Goal: Entertainment & Leisure: Browse casually

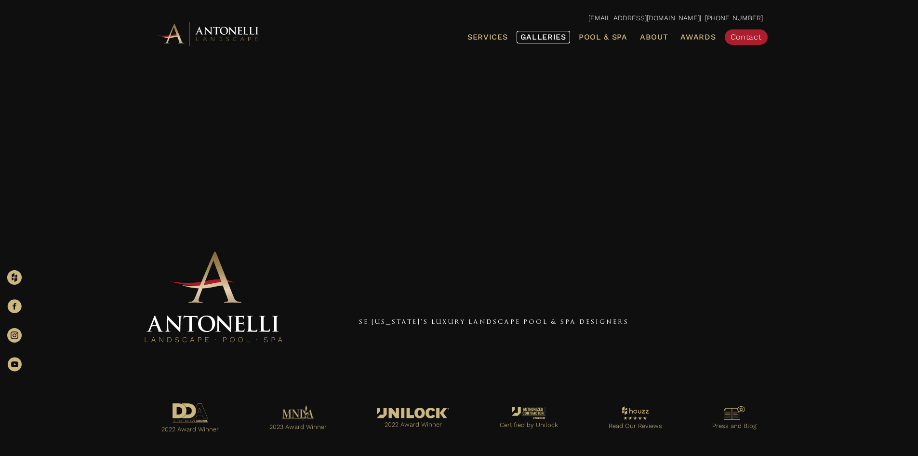
click at [563, 41] on span "Galleries" at bounding box center [544, 36] width 46 height 9
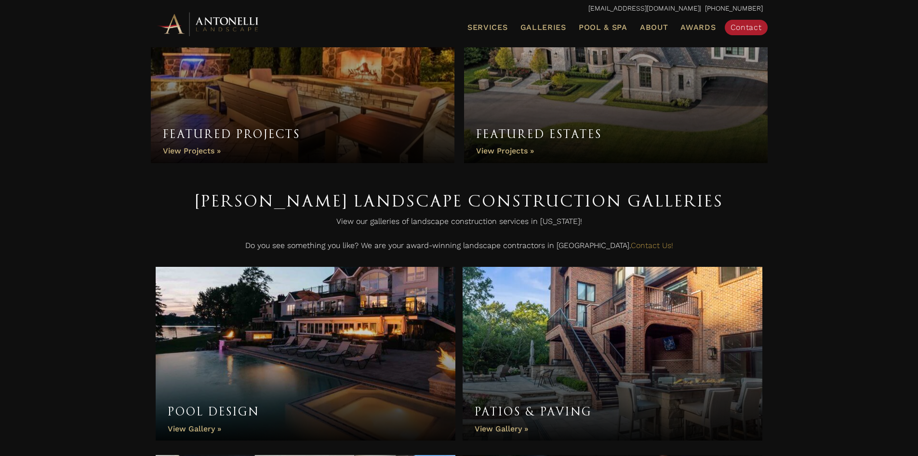
scroll to position [96, 0]
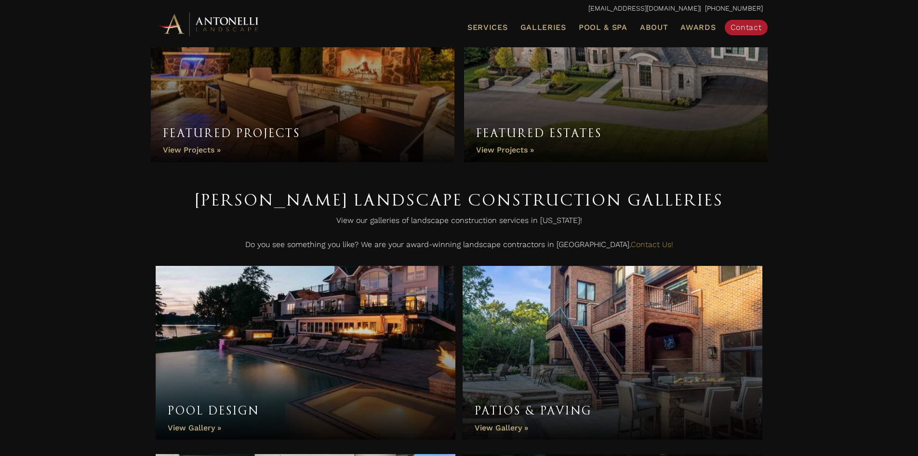
click at [197, 429] on link "Pool Design" at bounding box center [306, 353] width 300 height 174
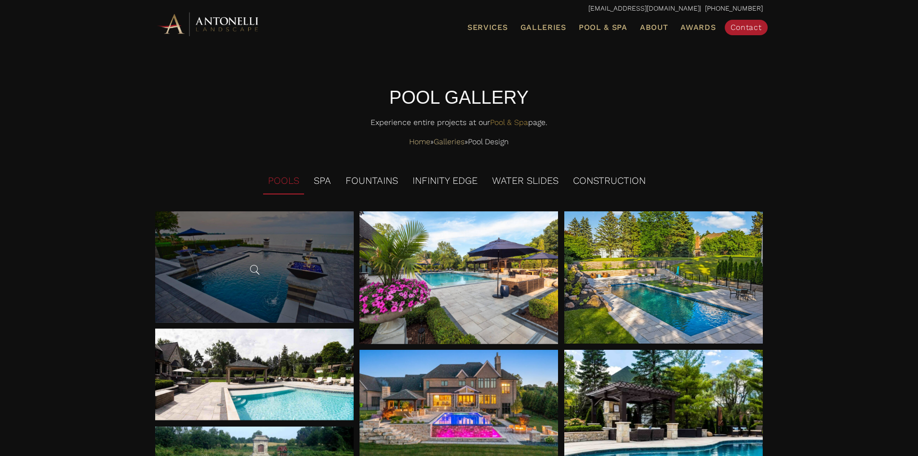
click at [273, 270] on div at bounding box center [254, 266] width 199 height 111
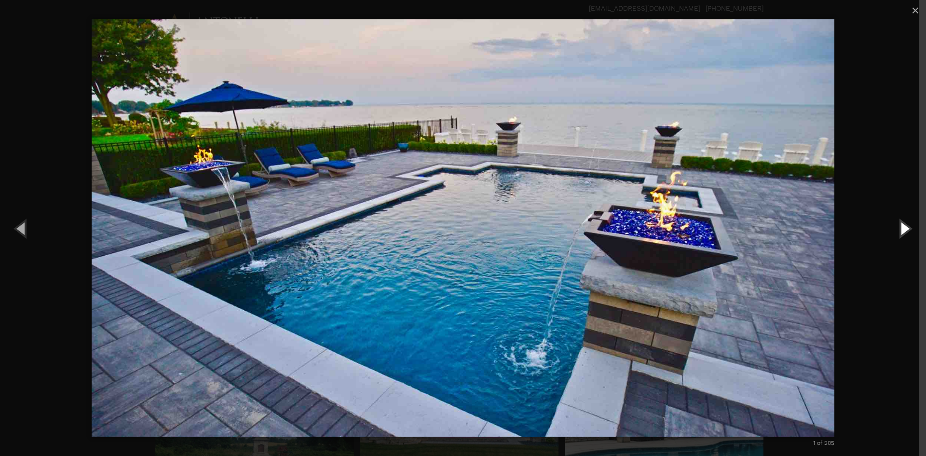
click at [903, 232] on button "Next (Right arrow key)" at bounding box center [903, 228] width 43 height 53
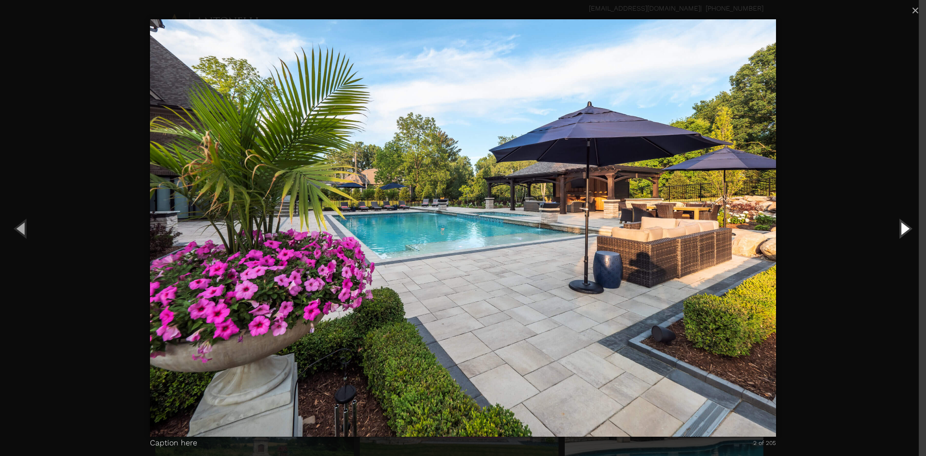
click at [902, 232] on button "Next (Right arrow key)" at bounding box center [903, 228] width 43 height 53
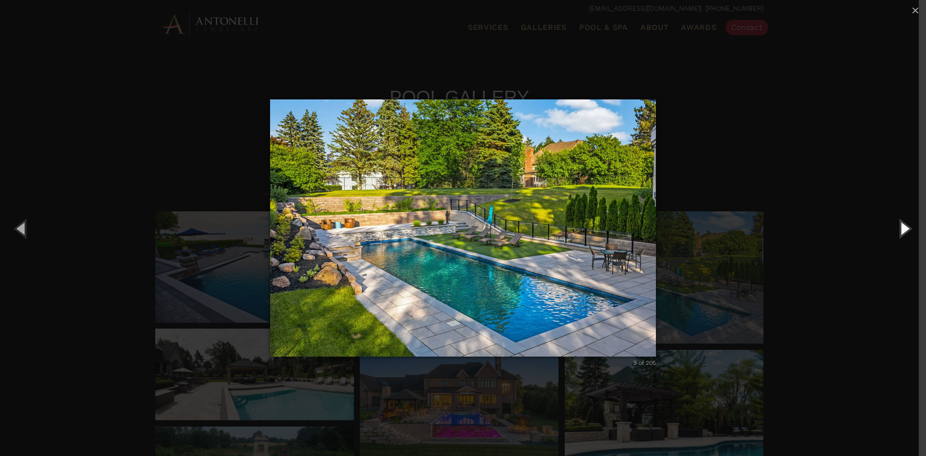
click at [902, 232] on button "Next (Right arrow key)" at bounding box center [903, 228] width 43 height 53
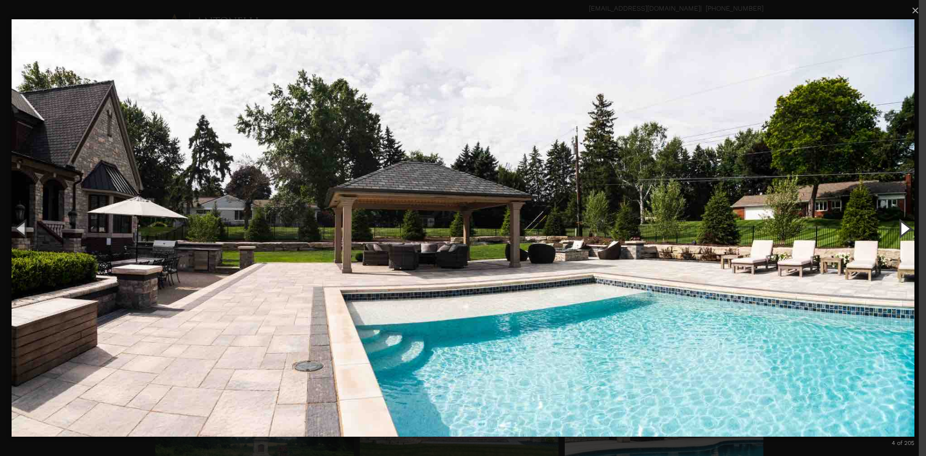
click at [902, 232] on button "Next (Right arrow key)" at bounding box center [903, 228] width 43 height 53
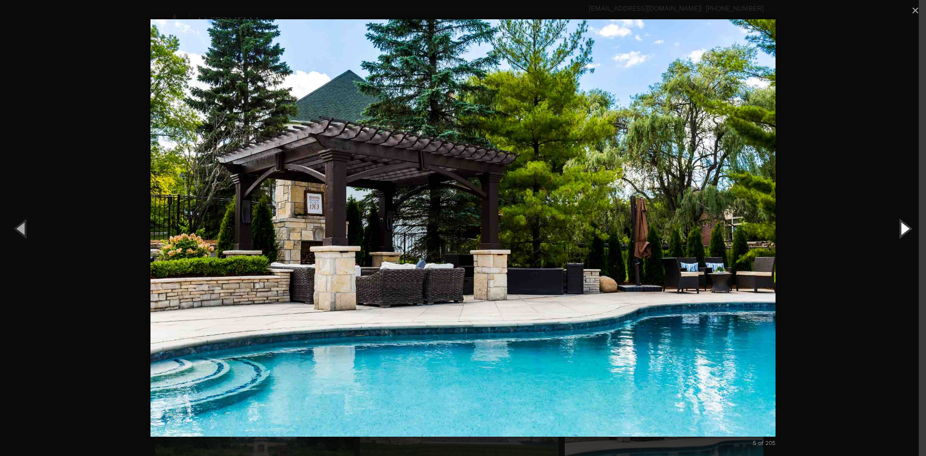
click at [902, 232] on button "Next (Right arrow key)" at bounding box center [903, 228] width 43 height 53
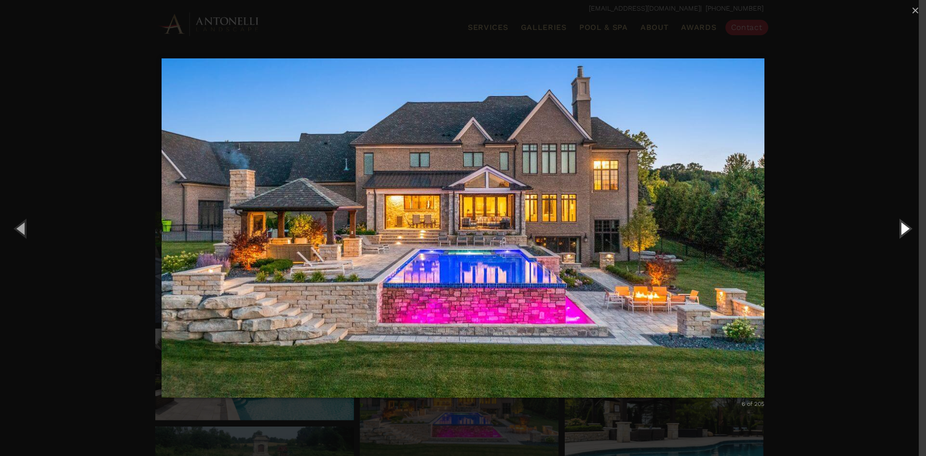
click at [902, 232] on button "Next (Right arrow key)" at bounding box center [903, 228] width 43 height 53
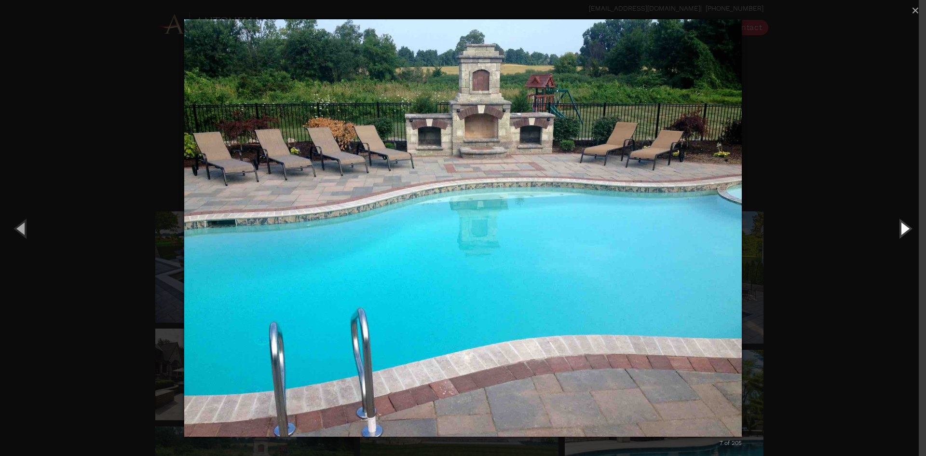
click at [902, 232] on button "Next (Right arrow key)" at bounding box center [903, 228] width 43 height 53
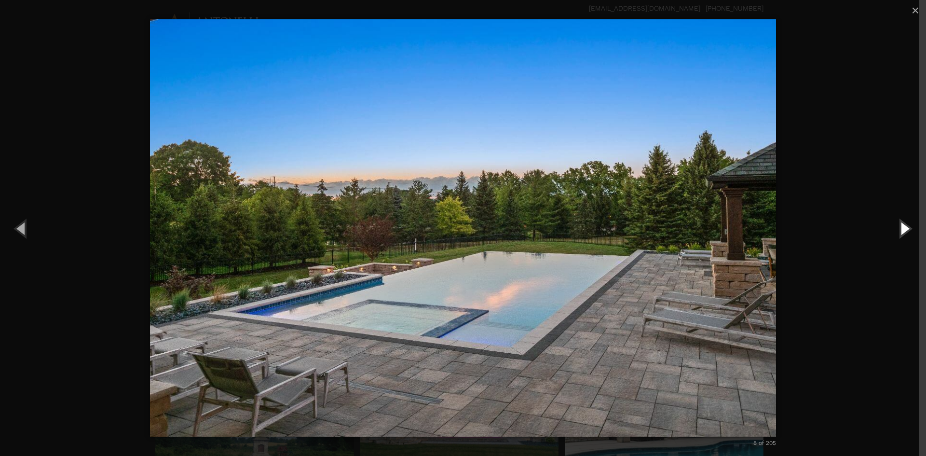
click at [902, 232] on button "Next (Right arrow key)" at bounding box center [903, 228] width 43 height 53
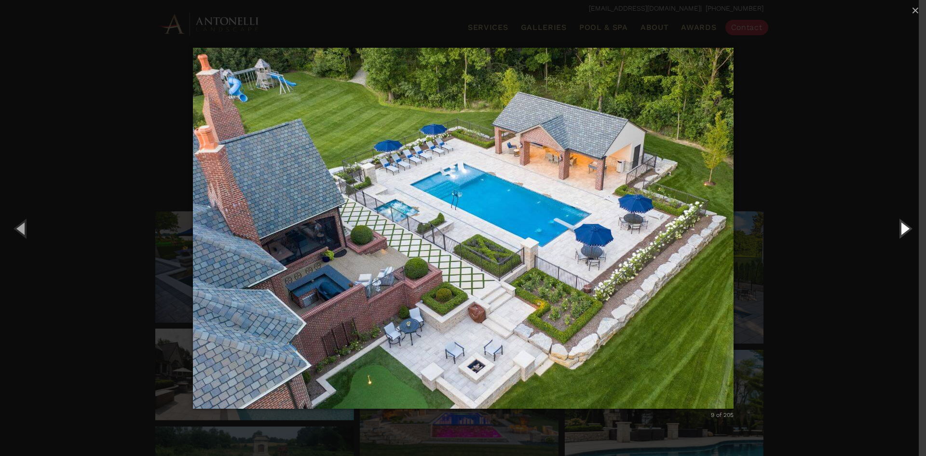
click at [901, 228] on button "Next (Right arrow key)" at bounding box center [903, 228] width 43 height 53
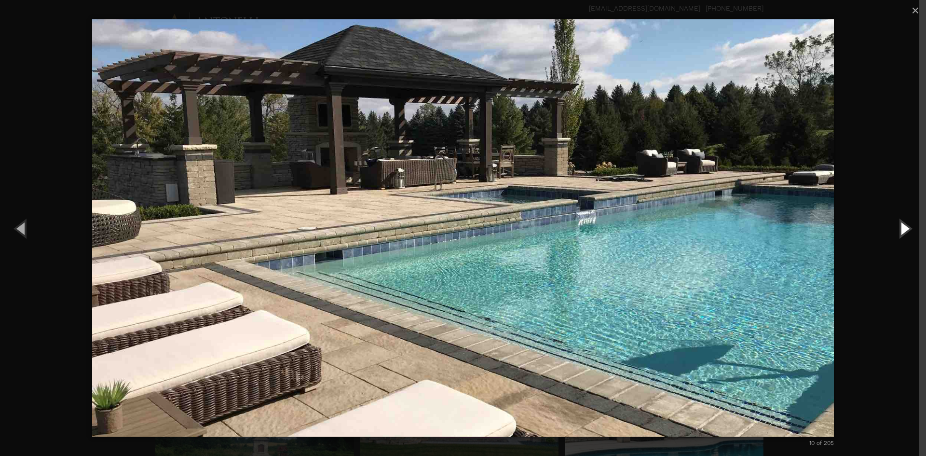
click at [901, 228] on button "Next (Right arrow key)" at bounding box center [903, 228] width 43 height 53
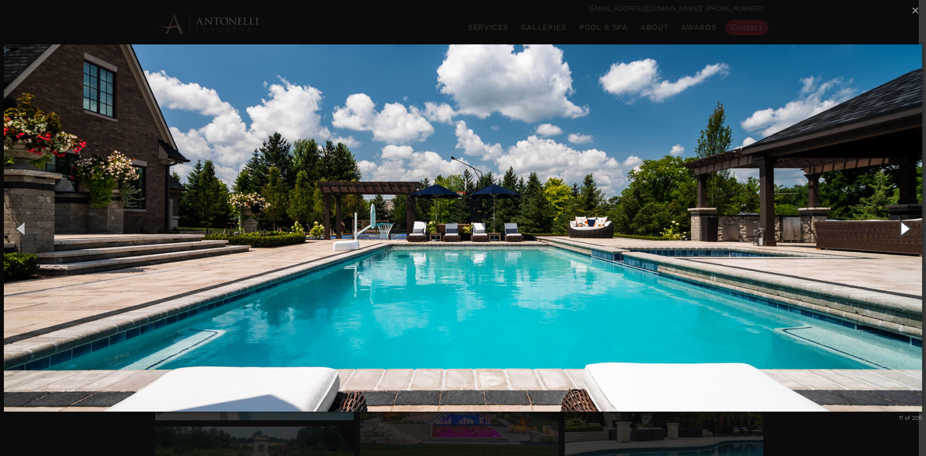
click at [901, 228] on button "Next (Right arrow key)" at bounding box center [903, 228] width 43 height 53
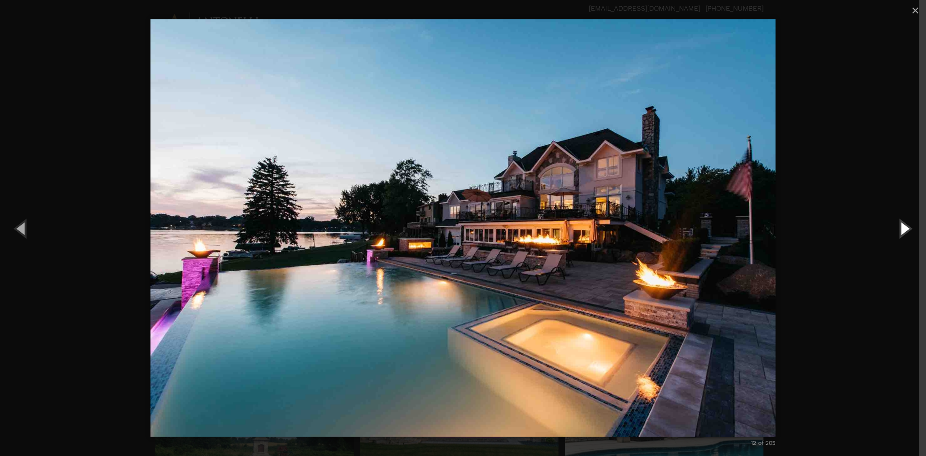
click at [901, 228] on button "Next (Right arrow key)" at bounding box center [903, 228] width 43 height 53
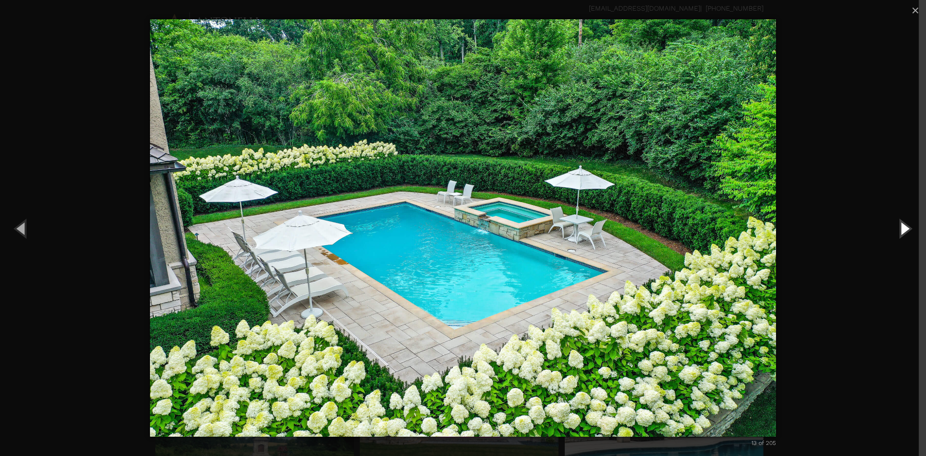
click at [901, 228] on button "Next (Right arrow key)" at bounding box center [903, 228] width 43 height 53
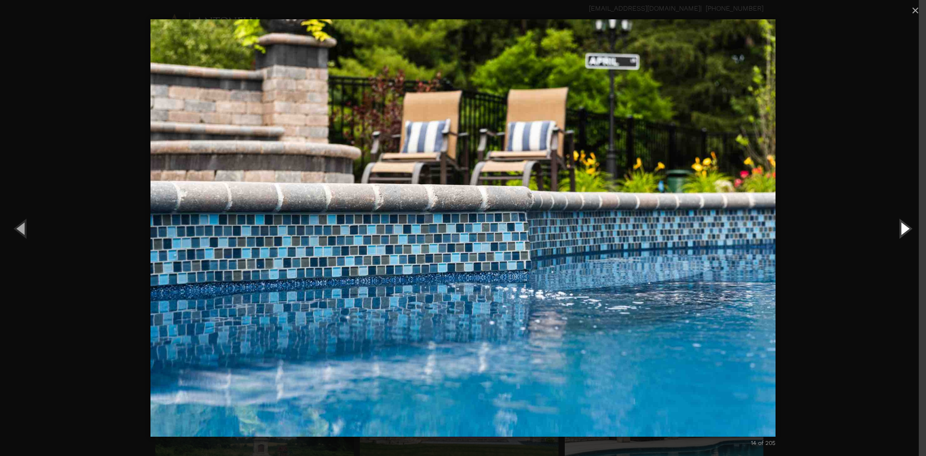
click at [901, 228] on button "Next (Right arrow key)" at bounding box center [903, 228] width 43 height 53
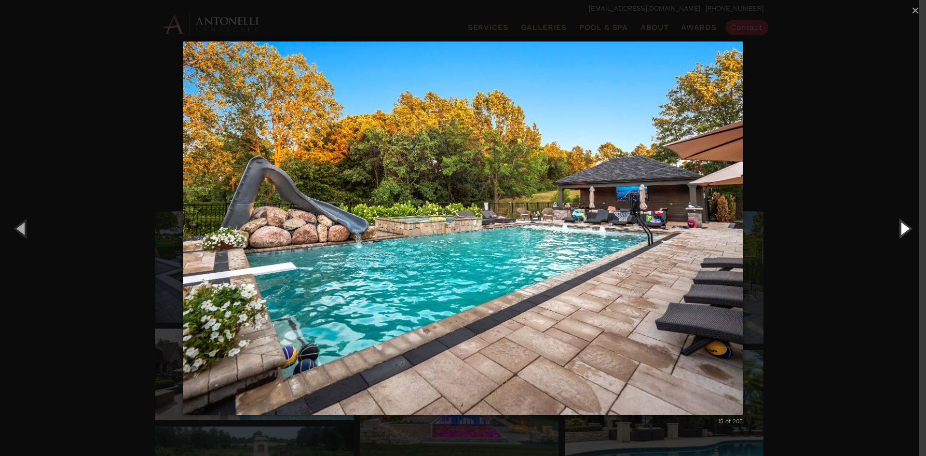
click at [901, 228] on button "Next (Right arrow key)" at bounding box center [903, 228] width 43 height 53
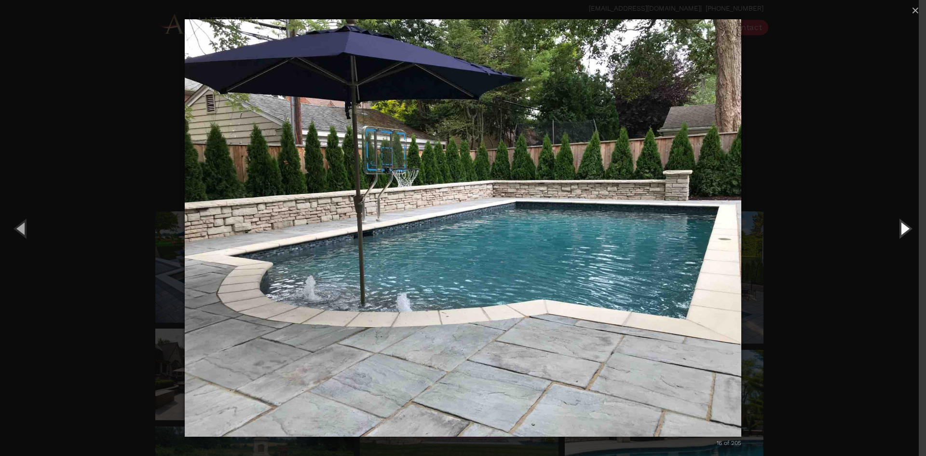
click at [901, 228] on button "Next (Right arrow key)" at bounding box center [903, 228] width 43 height 53
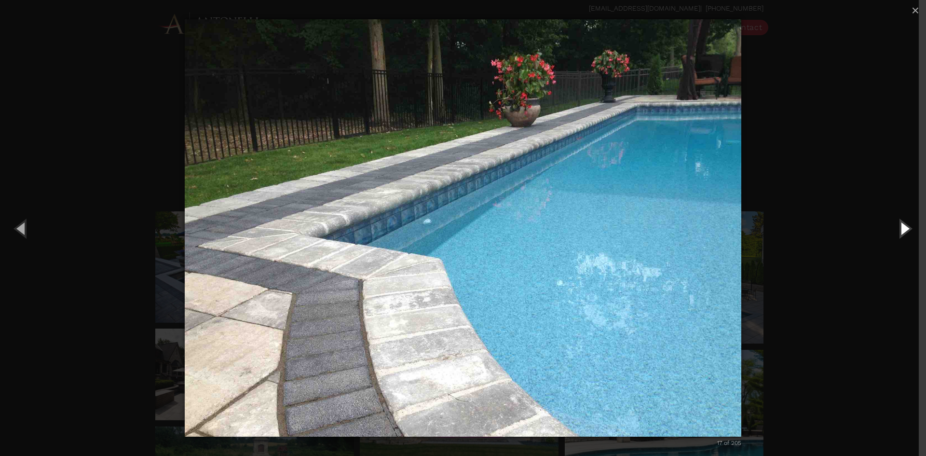
click at [901, 228] on button "Next (Right arrow key)" at bounding box center [903, 228] width 43 height 53
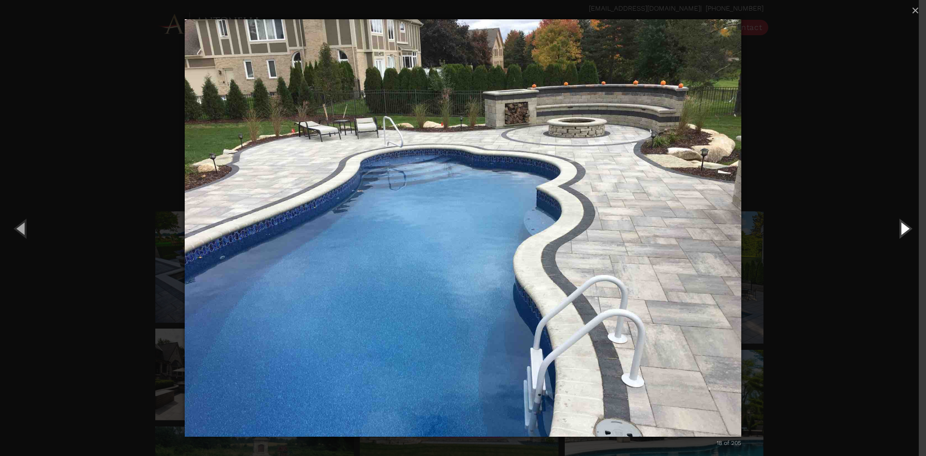
click at [901, 228] on button "Next (Right arrow key)" at bounding box center [903, 228] width 43 height 53
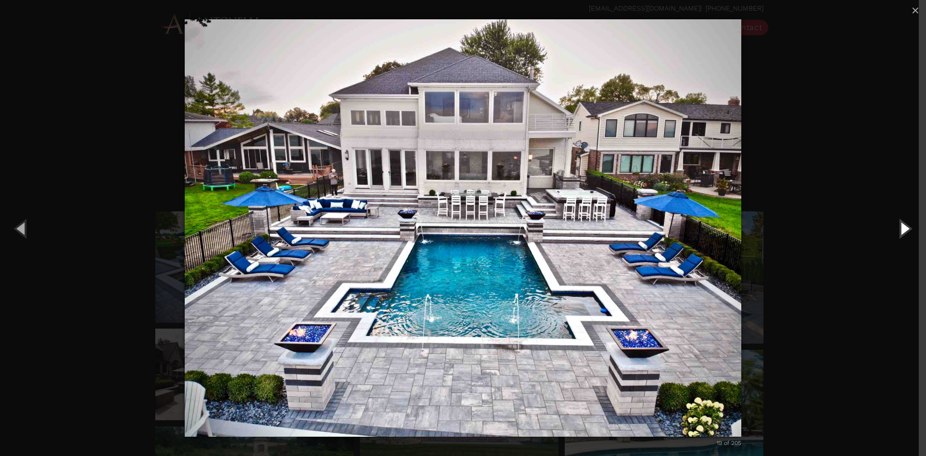
click at [901, 228] on button "Next (Right arrow key)" at bounding box center [903, 228] width 43 height 53
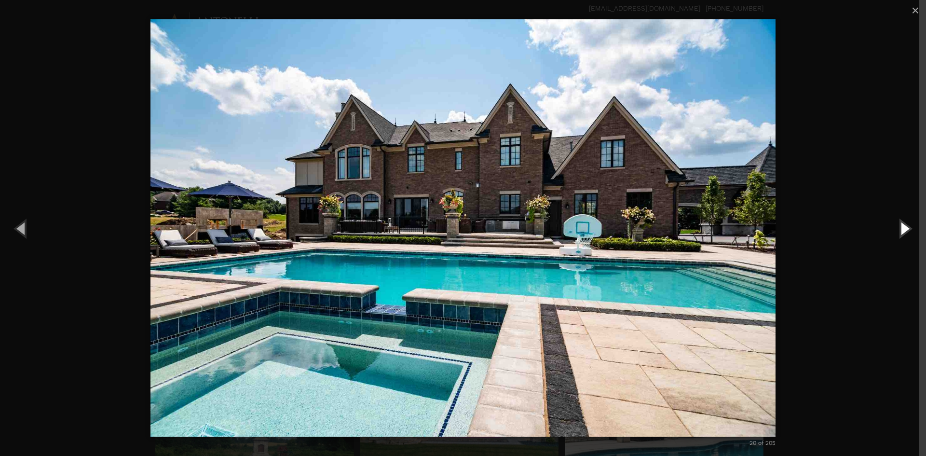
click at [901, 228] on button "Next (Right arrow key)" at bounding box center [903, 228] width 43 height 53
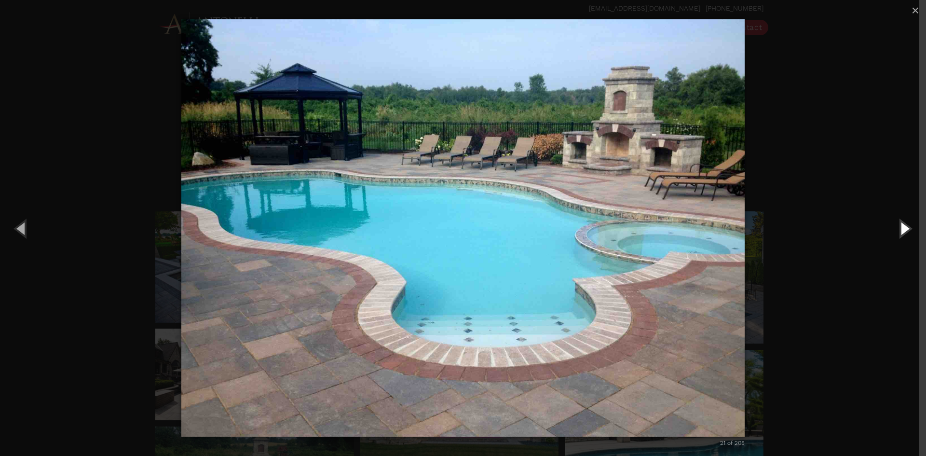
click at [901, 228] on button "Next (Right arrow key)" at bounding box center [903, 228] width 43 height 53
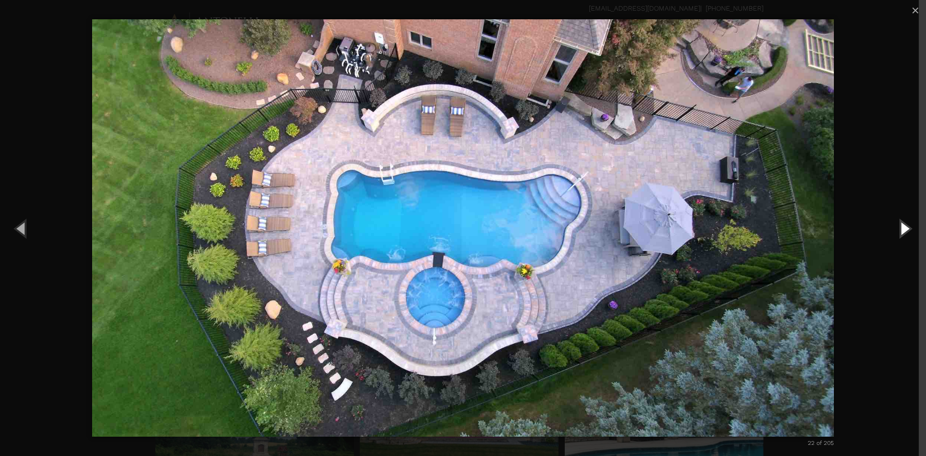
click at [901, 228] on button "Next (Right arrow key)" at bounding box center [903, 228] width 43 height 53
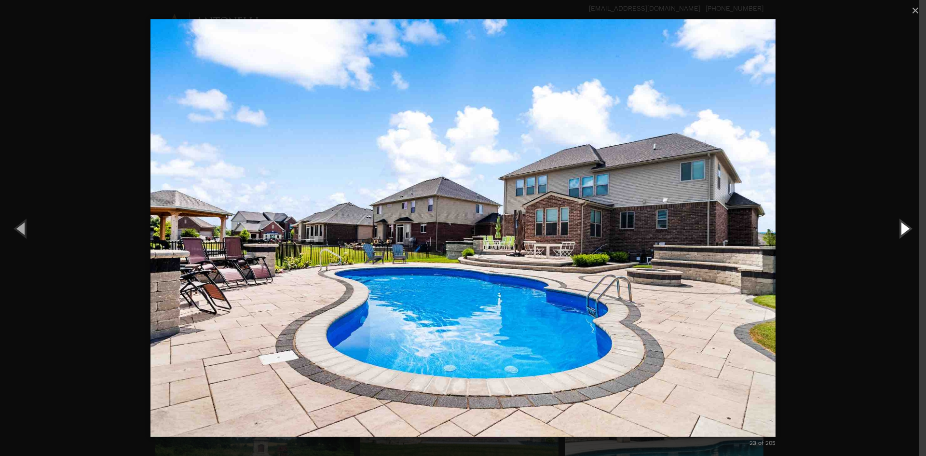
click at [901, 228] on button "Next (Right arrow key)" at bounding box center [903, 228] width 43 height 53
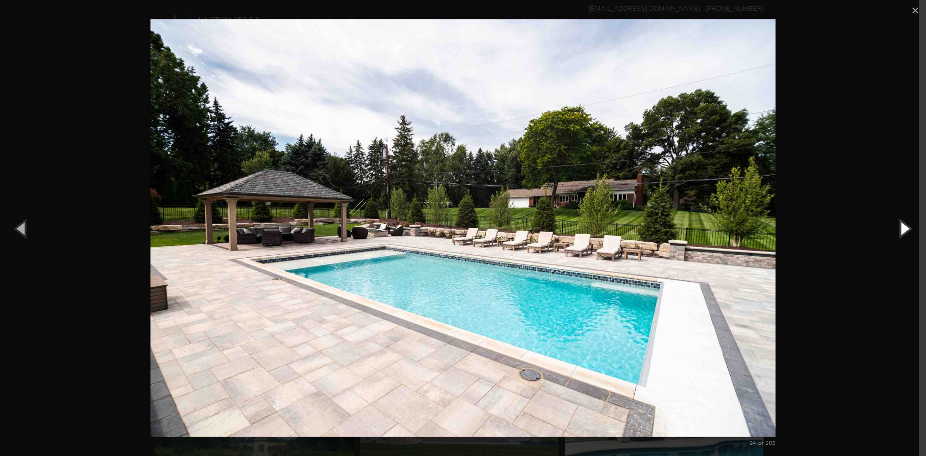
click at [901, 228] on button "Next (Right arrow key)" at bounding box center [903, 228] width 43 height 53
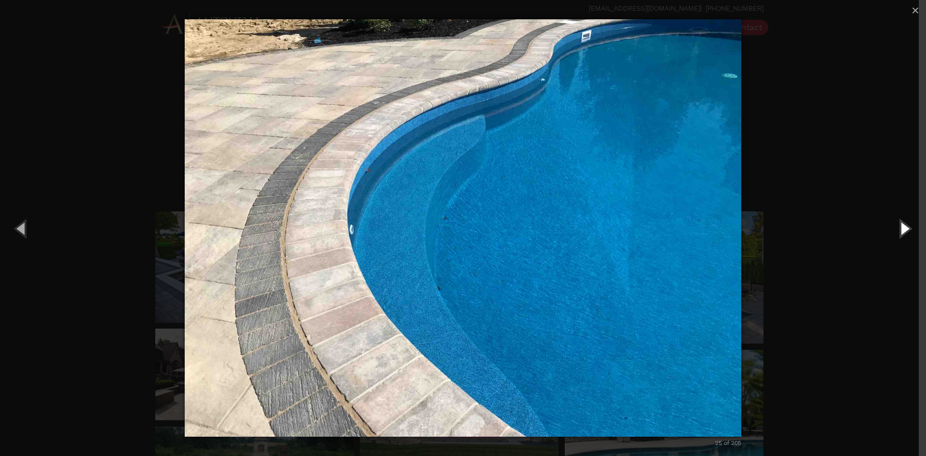
click at [901, 228] on button "Next (Right arrow key)" at bounding box center [903, 228] width 43 height 53
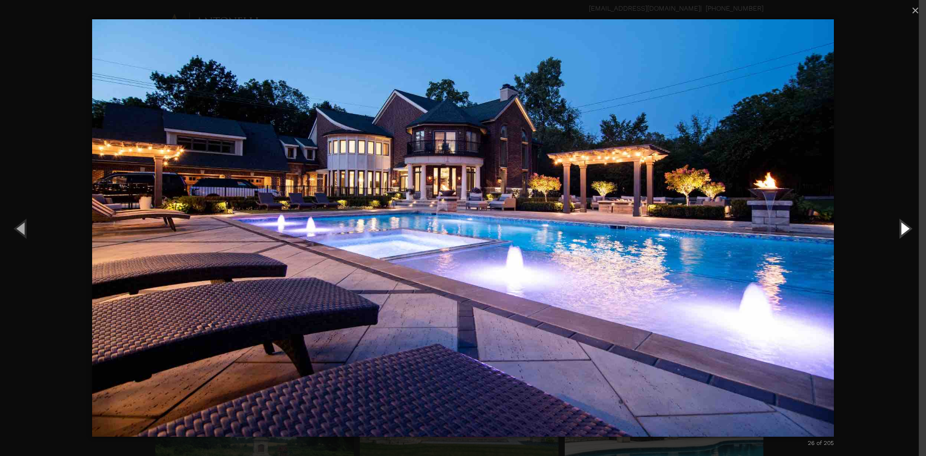
click at [901, 227] on button "Next (Right arrow key)" at bounding box center [903, 228] width 43 height 53
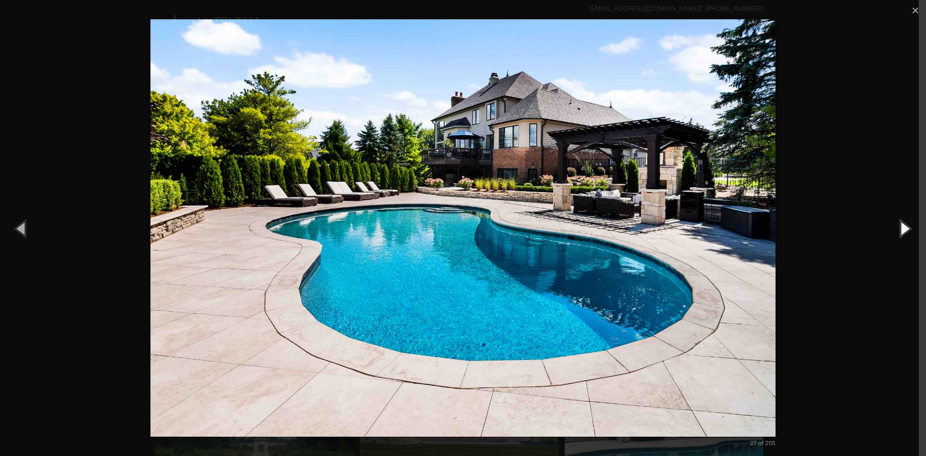
click at [901, 227] on button "Next (Right arrow key)" at bounding box center [903, 228] width 43 height 53
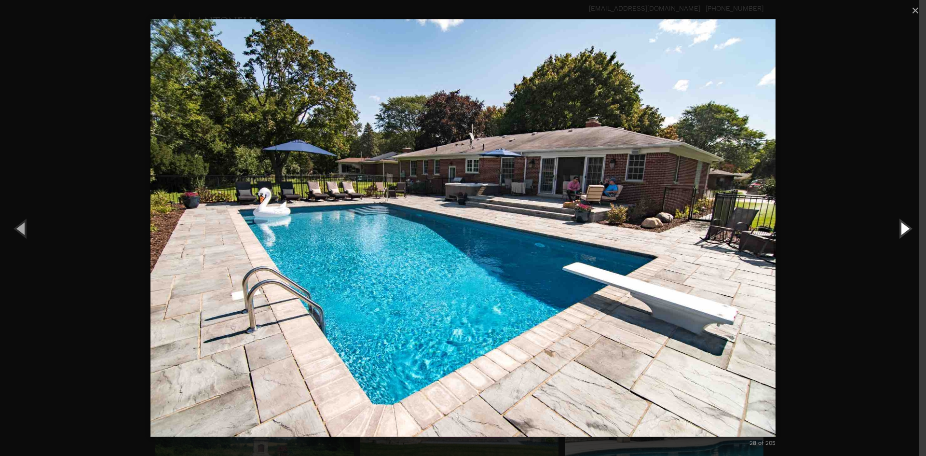
click at [901, 227] on button "Next (Right arrow key)" at bounding box center [903, 228] width 43 height 53
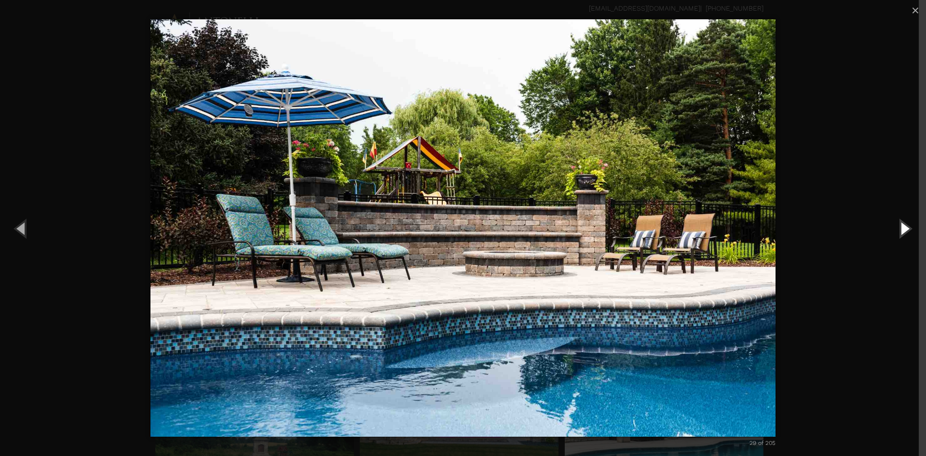
click at [901, 227] on button "Next (Right arrow key)" at bounding box center [903, 228] width 43 height 53
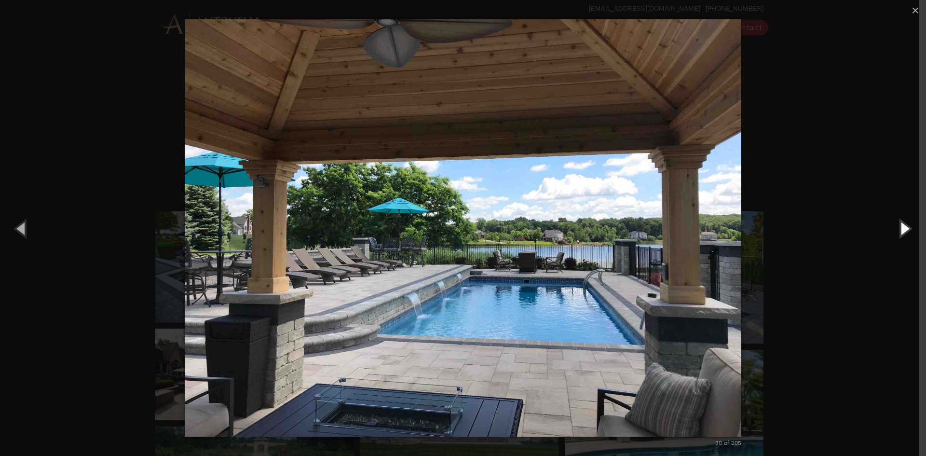
click at [901, 227] on button "Next (Right arrow key)" at bounding box center [903, 228] width 43 height 53
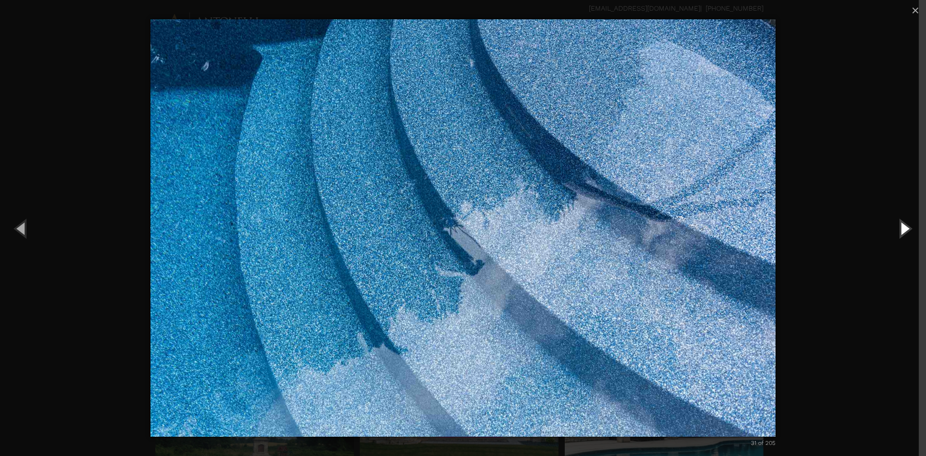
click at [901, 227] on button "Next (Right arrow key)" at bounding box center [903, 228] width 43 height 53
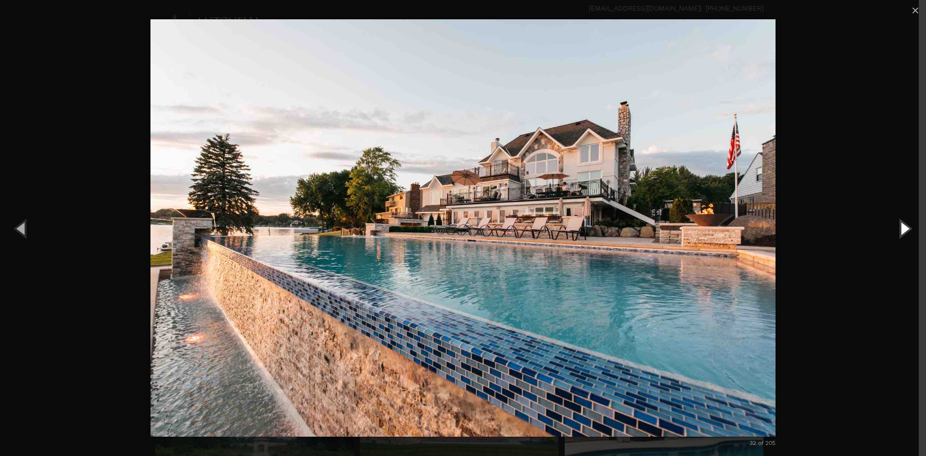
click at [901, 227] on button "Next (Right arrow key)" at bounding box center [903, 228] width 43 height 53
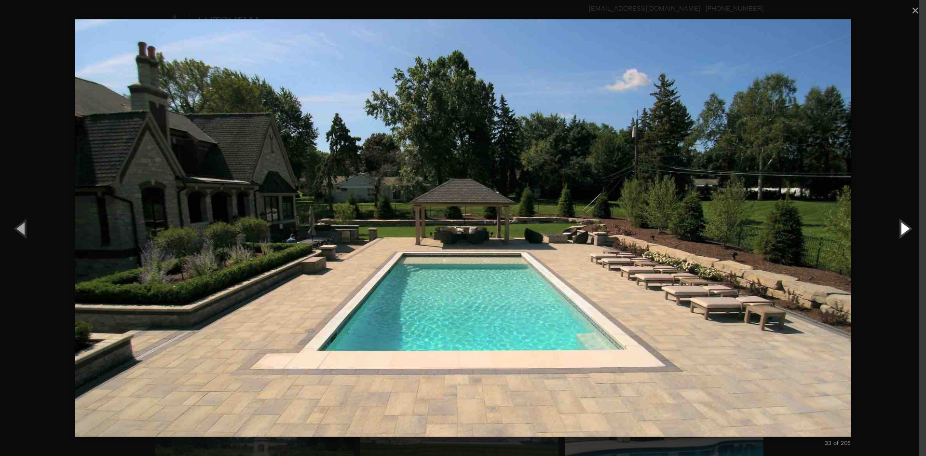
click at [899, 227] on button "Next (Right arrow key)" at bounding box center [903, 228] width 43 height 53
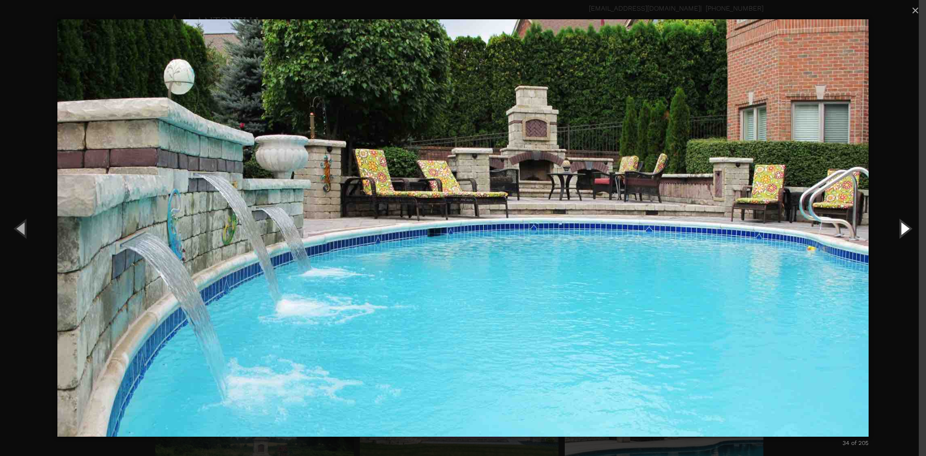
click at [899, 227] on button "Next (Right arrow key)" at bounding box center [903, 228] width 43 height 53
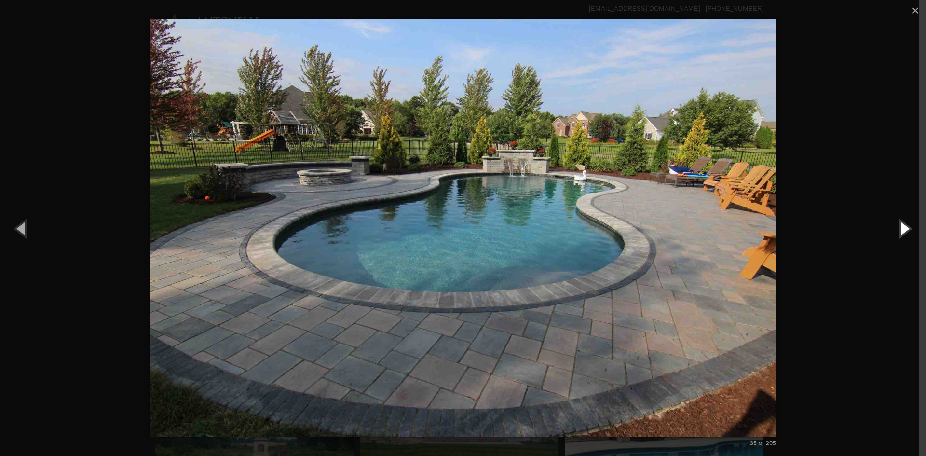
click at [899, 227] on button "Next (Right arrow key)" at bounding box center [903, 228] width 43 height 53
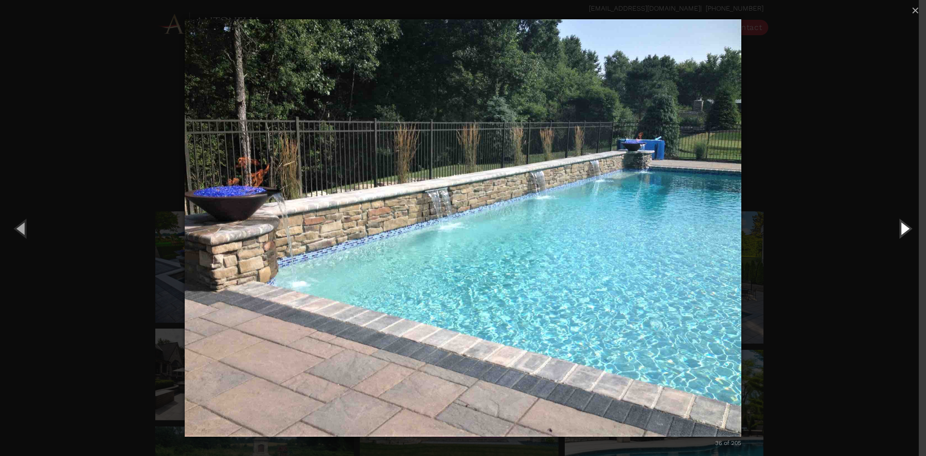
click at [899, 227] on button "Next (Right arrow key)" at bounding box center [903, 228] width 43 height 53
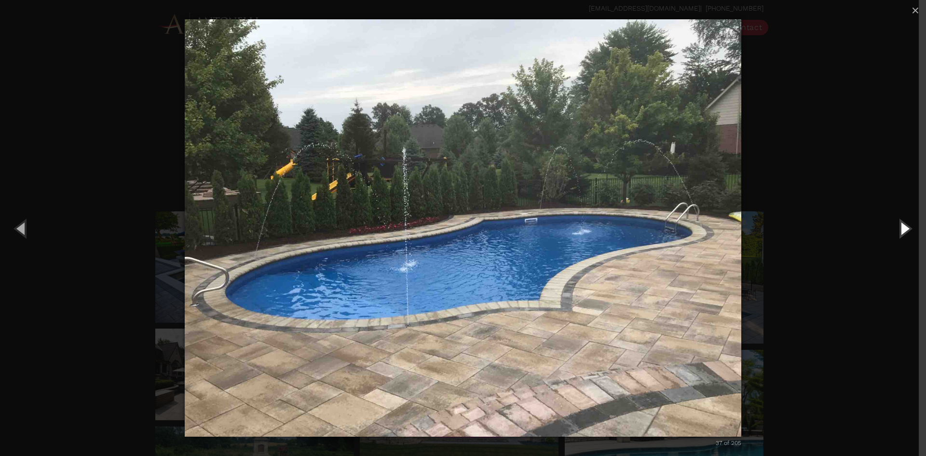
click at [899, 227] on button "Next (Right arrow key)" at bounding box center [903, 228] width 43 height 53
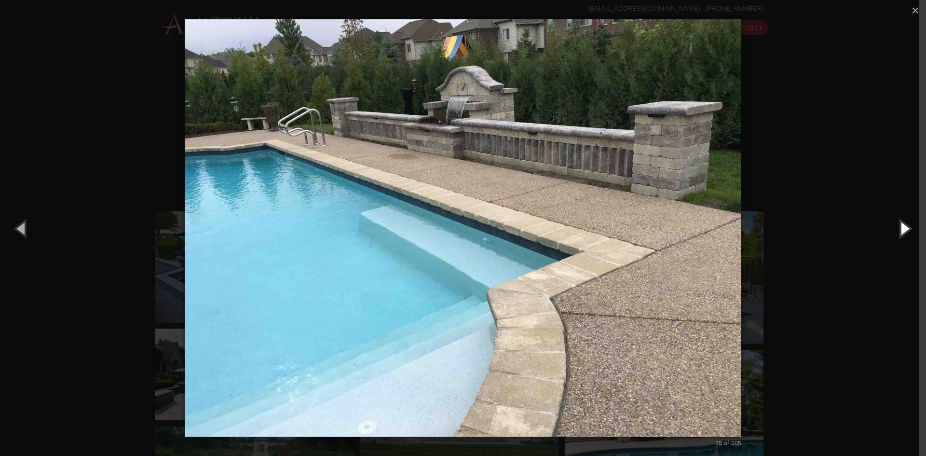
click at [899, 227] on button "Next (Right arrow key)" at bounding box center [903, 228] width 43 height 53
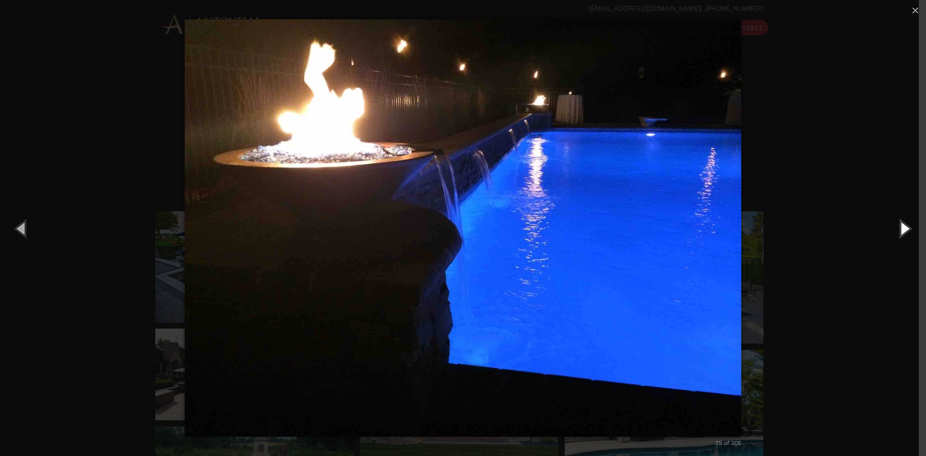
click at [899, 227] on button "Next (Right arrow key)" at bounding box center [903, 228] width 43 height 53
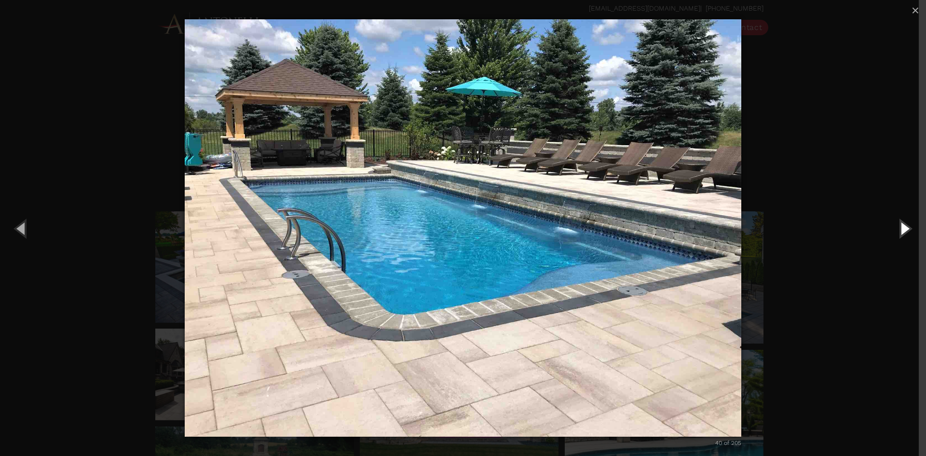
click at [899, 227] on button "Next (Right arrow key)" at bounding box center [903, 228] width 43 height 53
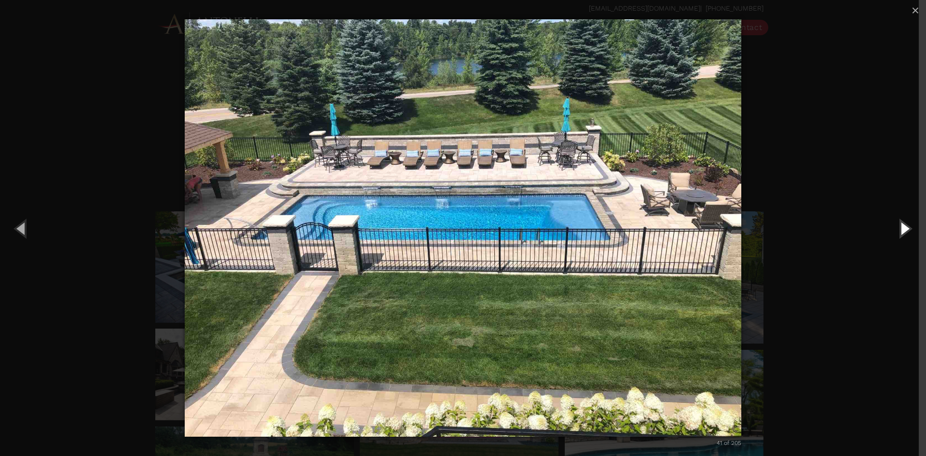
drag, startPoint x: 899, startPoint y: 227, endPoint x: 788, endPoint y: 297, distance: 131.1
click at [788, 297] on div "41 of 205 Loading..." at bounding box center [463, 228] width 926 height 456
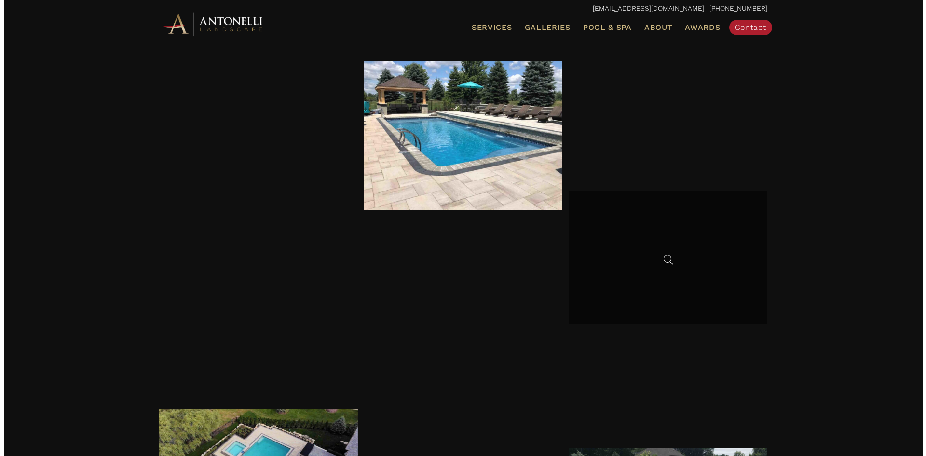
scroll to position [1880, 0]
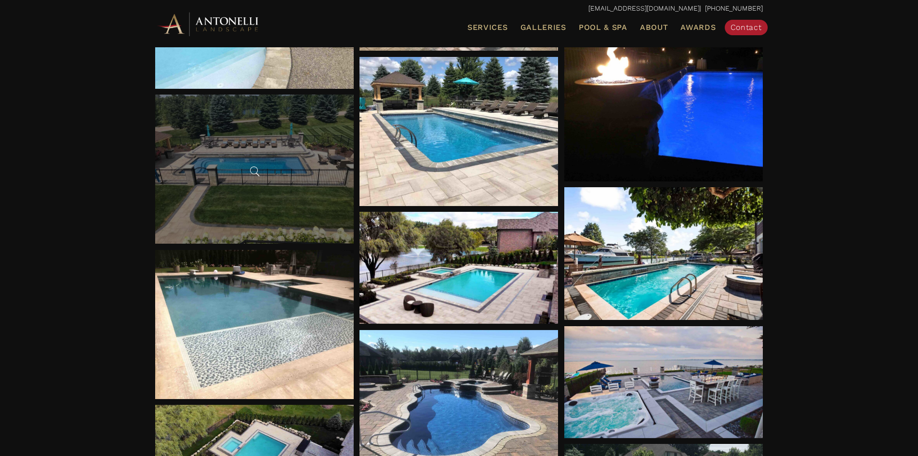
click at [298, 173] on div at bounding box center [254, 168] width 199 height 149
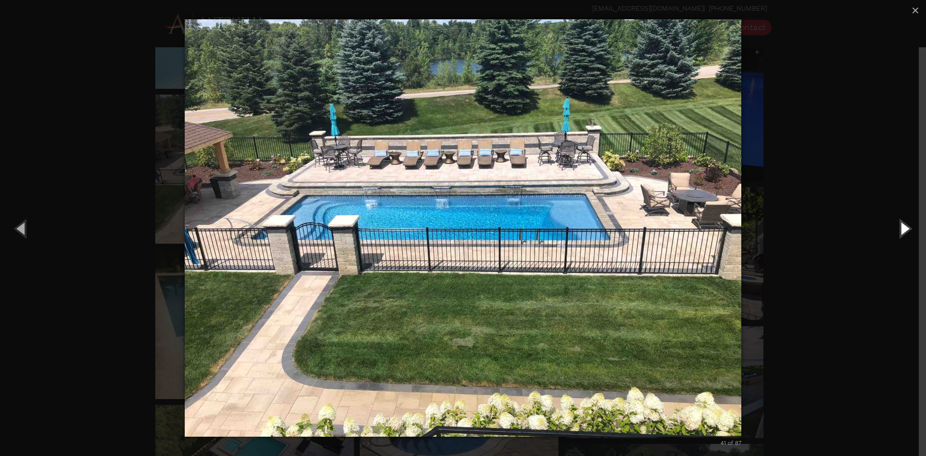
click at [908, 232] on button "Next (Right arrow key)" at bounding box center [903, 228] width 43 height 53
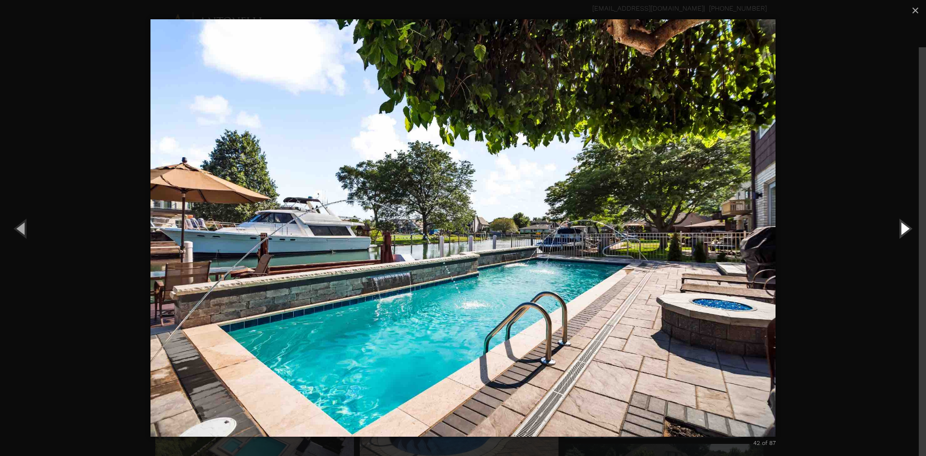
click at [908, 232] on button "Next (Right arrow key)" at bounding box center [903, 228] width 43 height 53
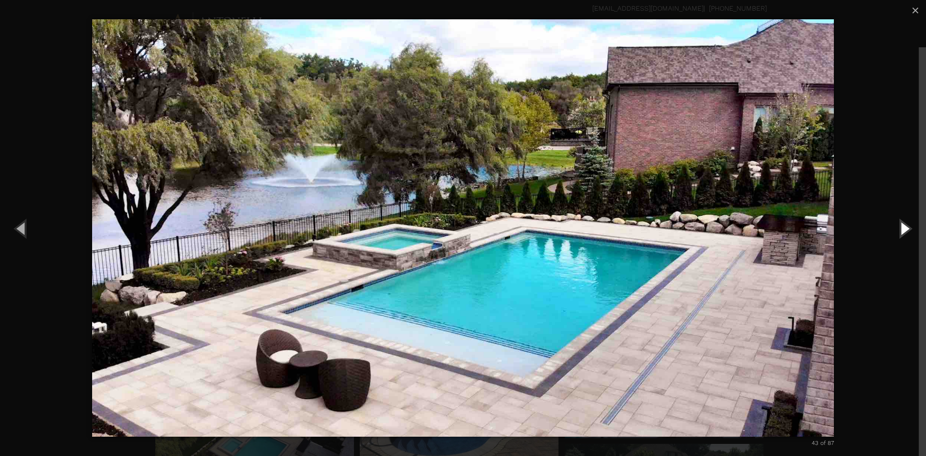
click at [908, 232] on button "Next (Right arrow key)" at bounding box center [903, 228] width 43 height 53
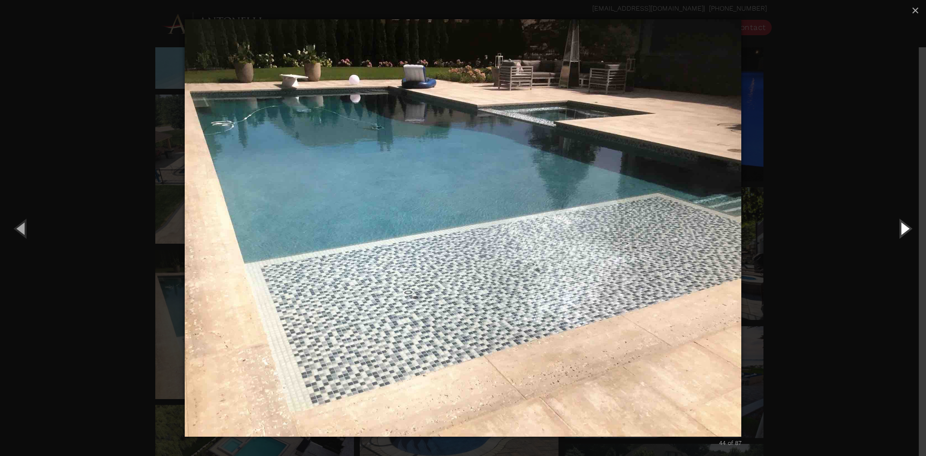
click at [908, 232] on button "Next (Right arrow key)" at bounding box center [903, 228] width 43 height 53
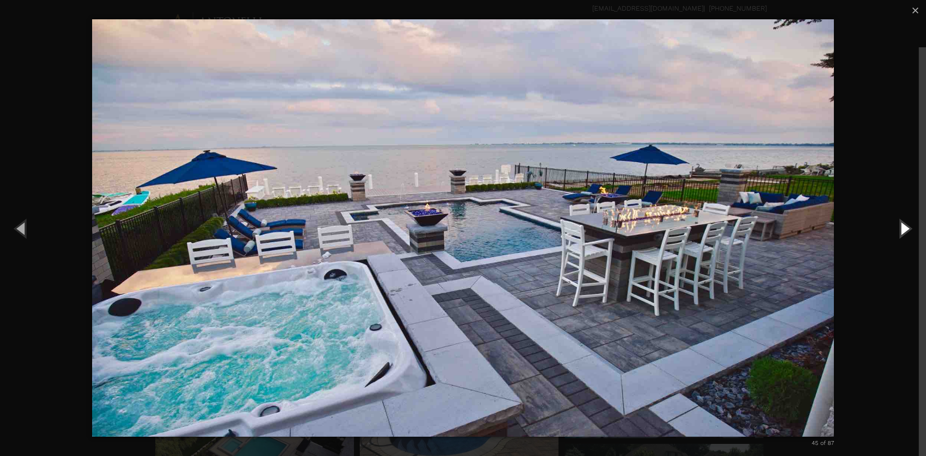
click at [908, 232] on button "Next (Right arrow key)" at bounding box center [903, 228] width 43 height 53
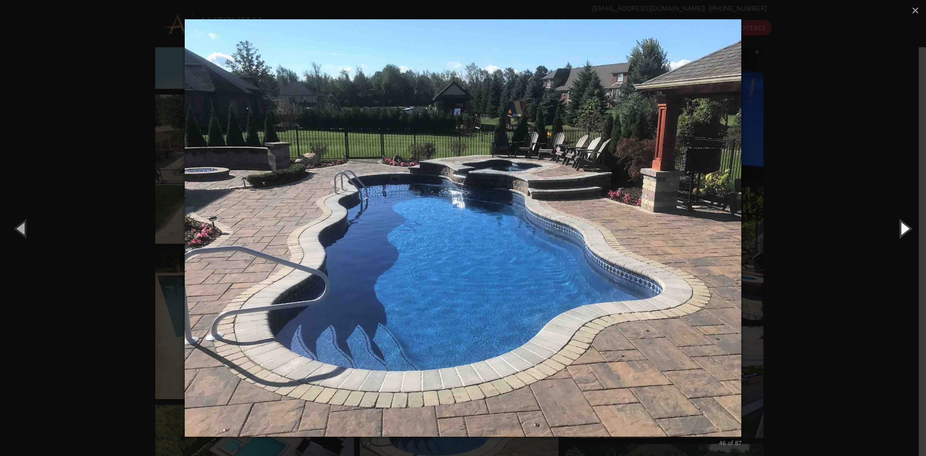
click at [908, 232] on button "Next (Right arrow key)" at bounding box center [903, 228] width 43 height 53
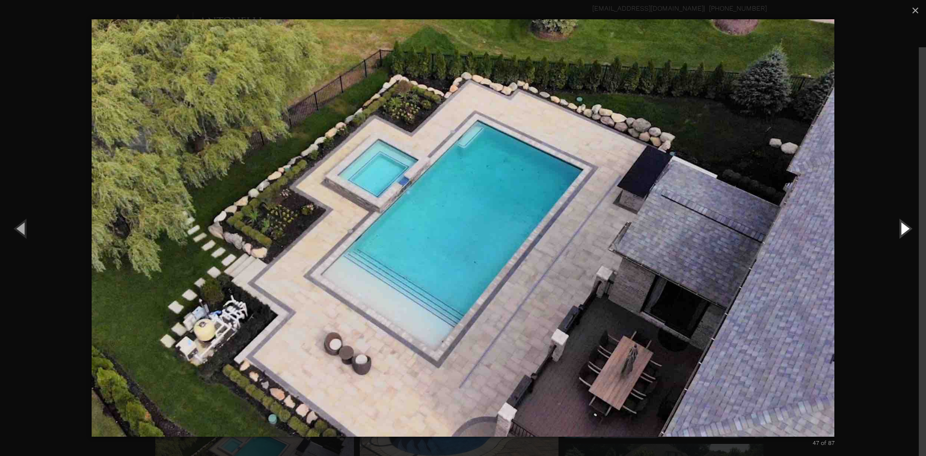
click at [908, 232] on button "Next (Right arrow key)" at bounding box center [903, 228] width 43 height 53
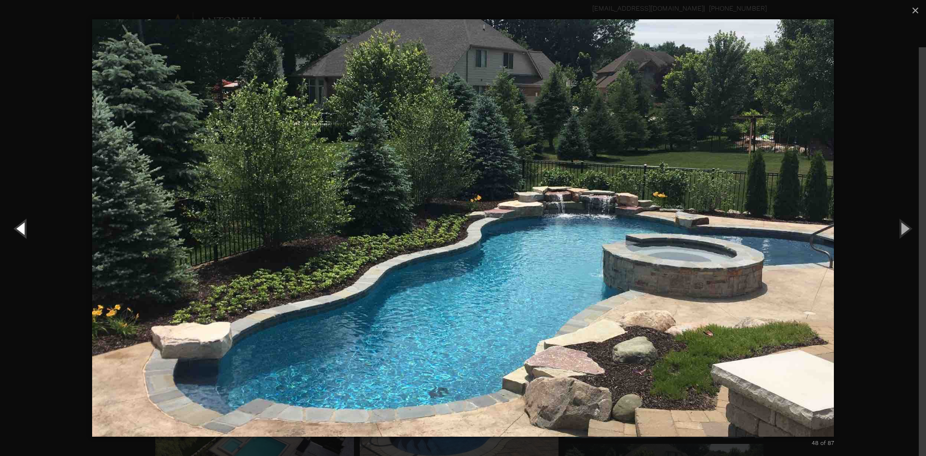
click at [20, 231] on button "Previous (Left arrow key)" at bounding box center [21, 228] width 43 height 53
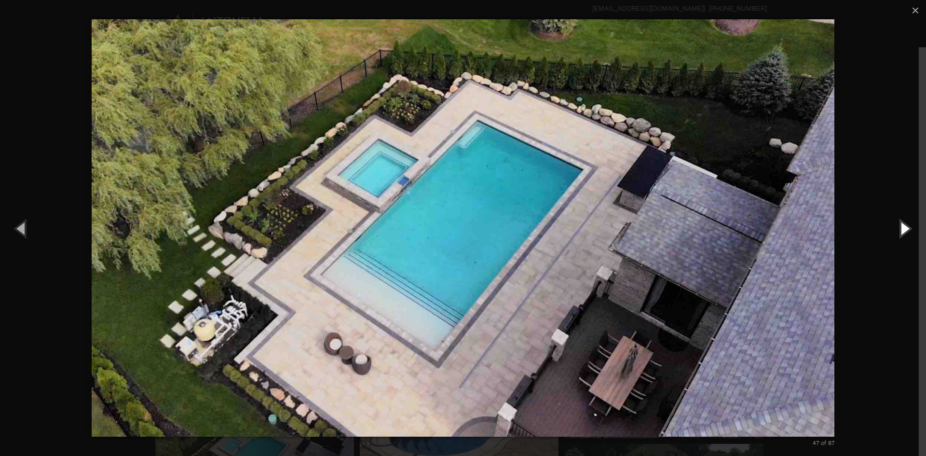
click at [903, 231] on button "Next (Right arrow key)" at bounding box center [903, 228] width 43 height 53
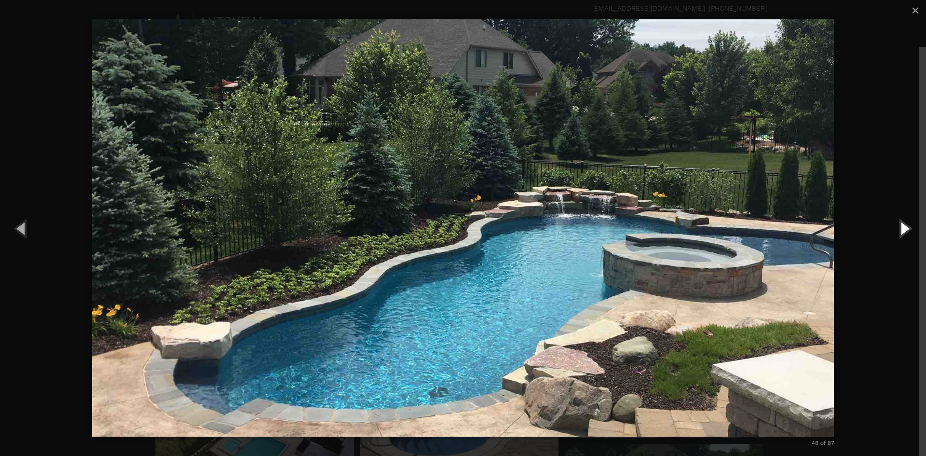
click at [902, 235] on button "Next (Right arrow key)" at bounding box center [903, 228] width 43 height 53
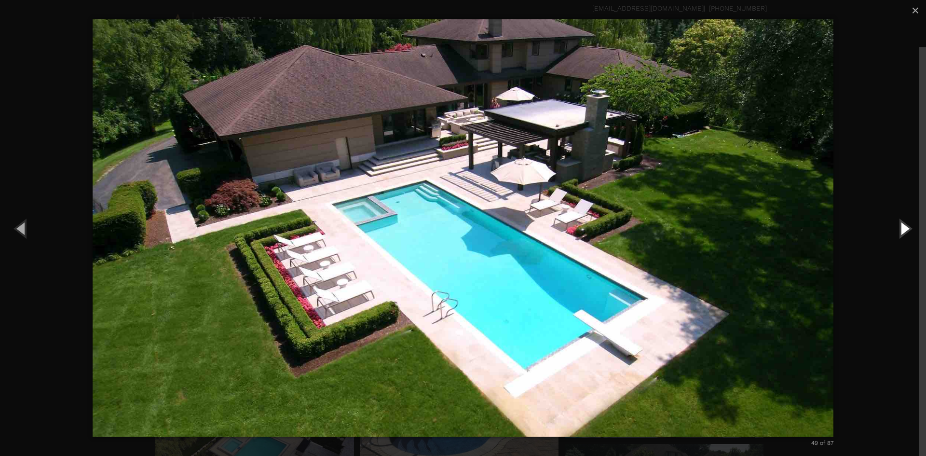
click at [902, 235] on button "Next (Right arrow key)" at bounding box center [903, 228] width 43 height 53
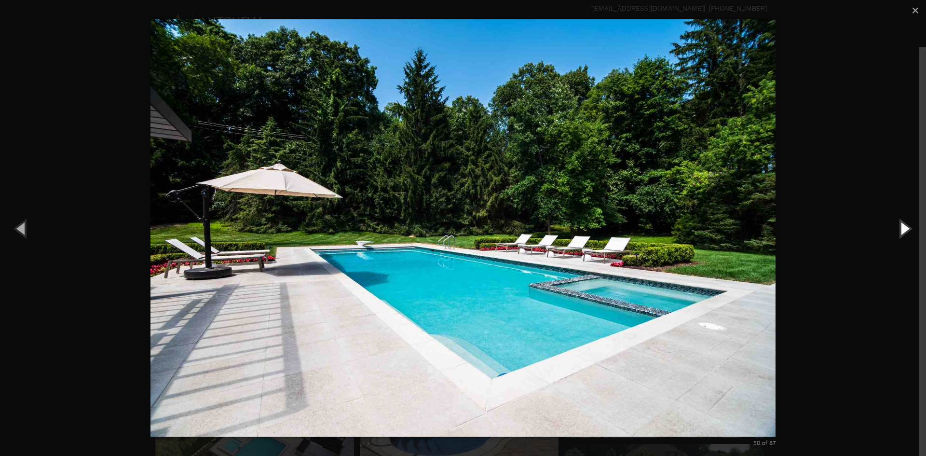
click at [902, 235] on button "Next (Right arrow key)" at bounding box center [903, 228] width 43 height 53
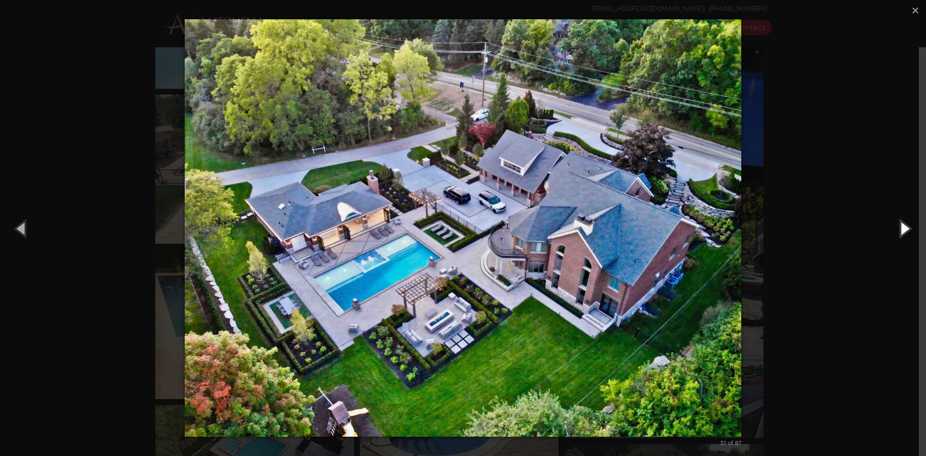
click at [902, 235] on button "Next (Right arrow key)" at bounding box center [903, 228] width 43 height 53
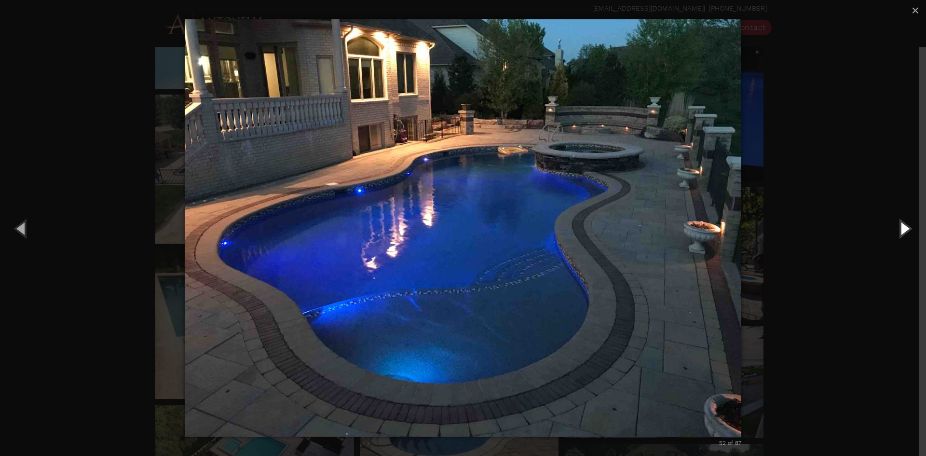
click at [902, 235] on button "Next (Right arrow key)" at bounding box center [903, 228] width 43 height 53
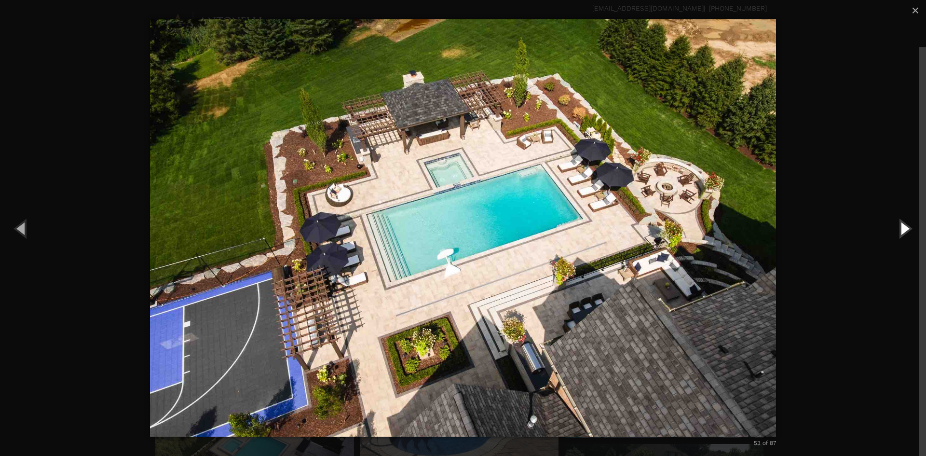
click at [902, 235] on button "Next (Right arrow key)" at bounding box center [903, 228] width 43 height 53
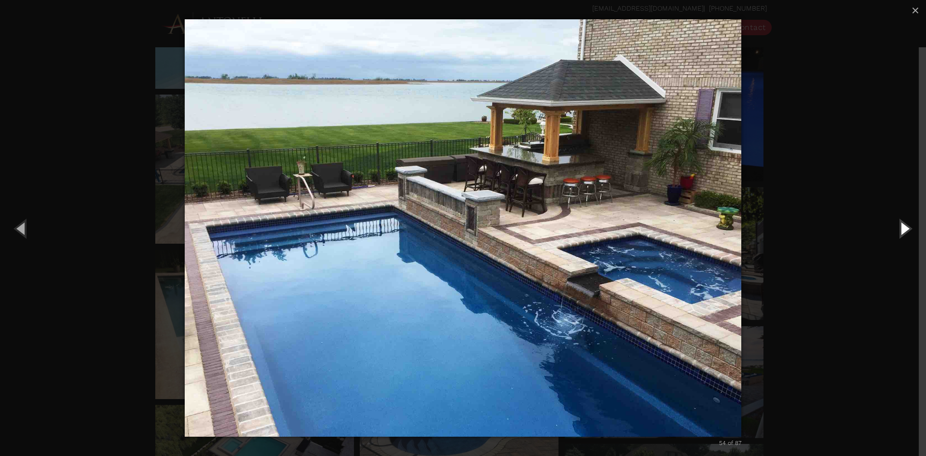
click at [902, 235] on button "Next (Right arrow key)" at bounding box center [903, 228] width 43 height 53
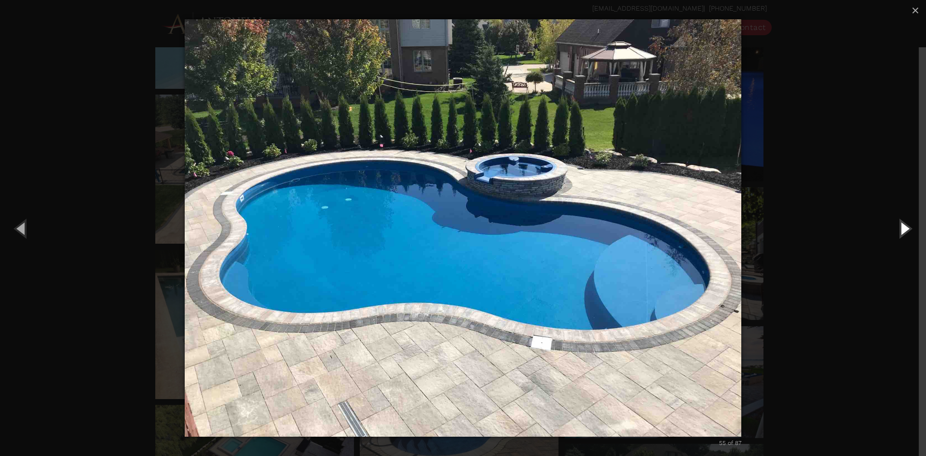
click at [902, 235] on button "Next (Right arrow key)" at bounding box center [903, 228] width 43 height 53
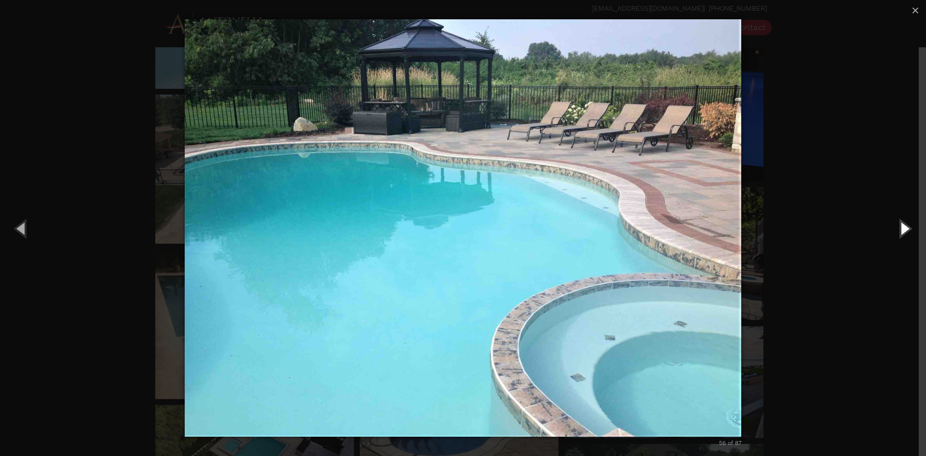
click at [902, 235] on button "Next (Right arrow key)" at bounding box center [903, 228] width 43 height 53
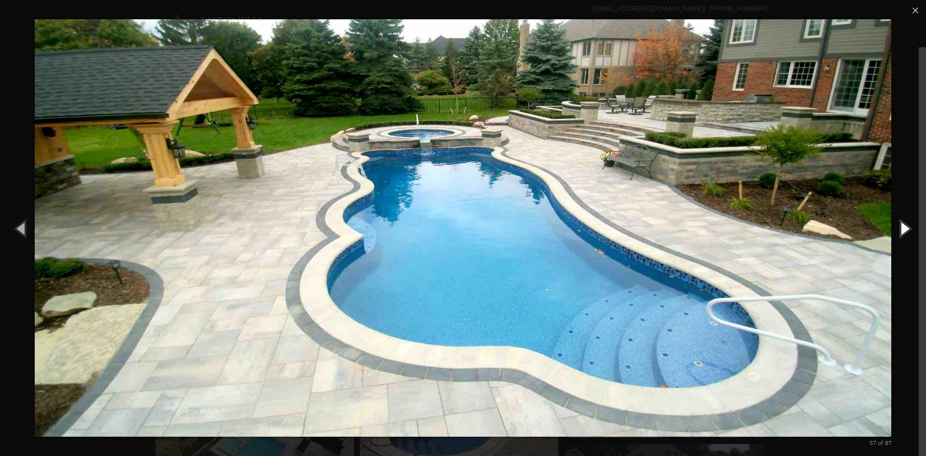
click at [902, 235] on button "Next (Right arrow key)" at bounding box center [903, 228] width 43 height 53
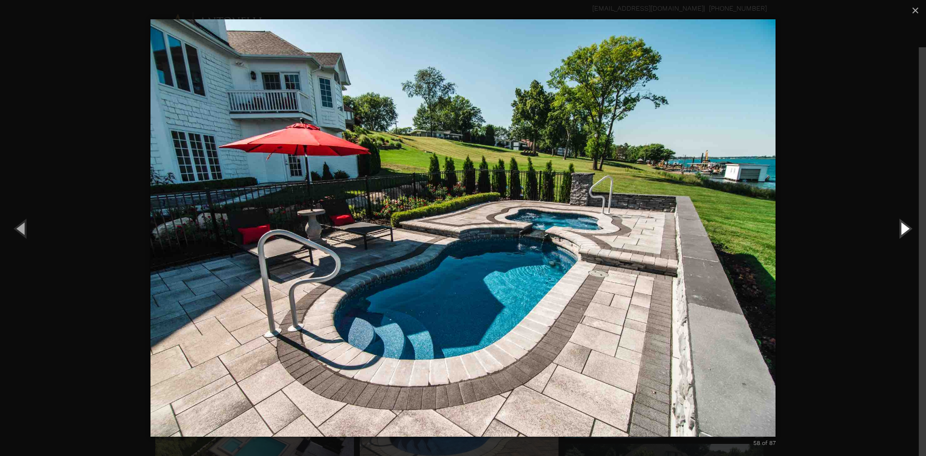
click at [902, 235] on button "Next (Right arrow key)" at bounding box center [903, 228] width 43 height 53
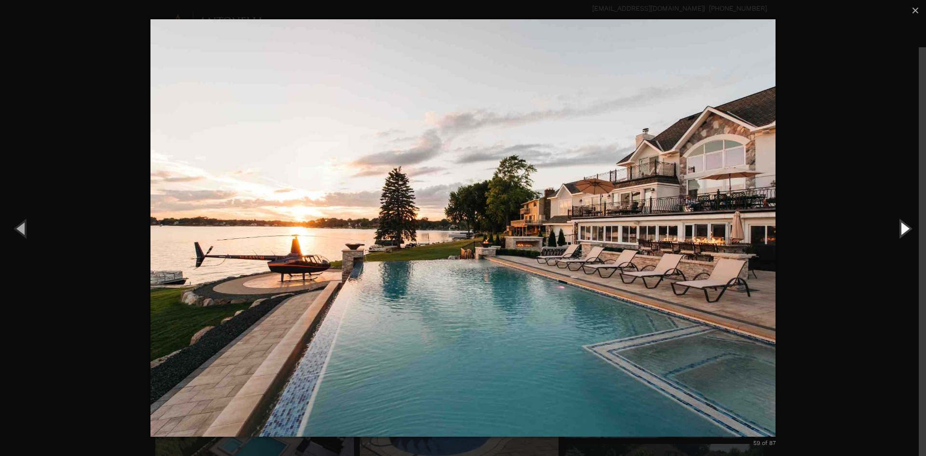
click at [902, 235] on button "Next (Right arrow key)" at bounding box center [903, 228] width 43 height 53
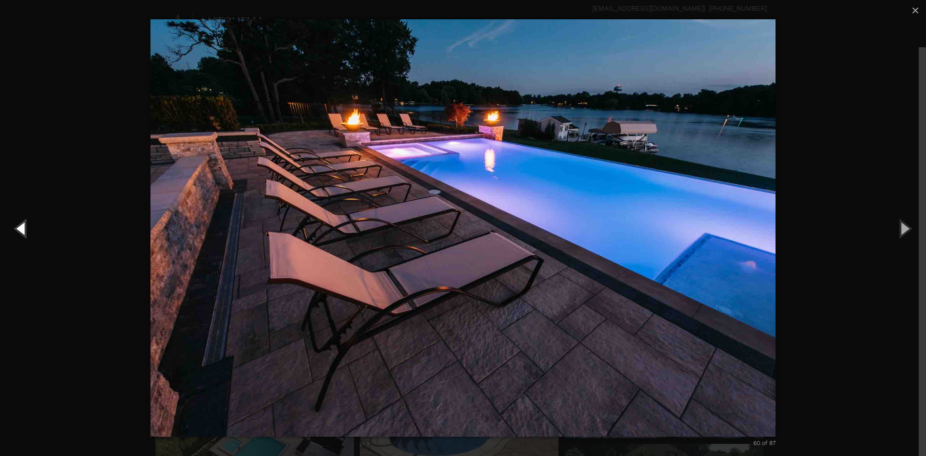
click at [26, 230] on button "Previous (Left arrow key)" at bounding box center [21, 228] width 43 height 53
